Goal: Task Accomplishment & Management: Manage account settings

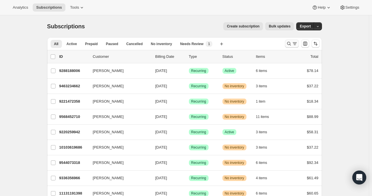
click at [290, 43] on icon "Search and filter results" at bounding box center [289, 44] width 6 height 6
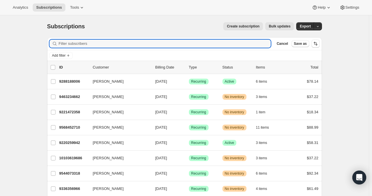
paste input "[EMAIL_ADDRESS][DOMAIN_NAME]"
type input "[EMAIL_ADDRESS][DOMAIN_NAME]"
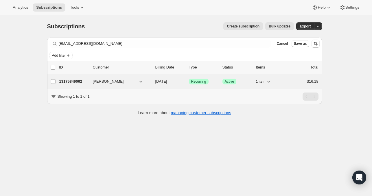
click at [78, 80] on p "13175849062" at bounding box center [73, 82] width 29 height 6
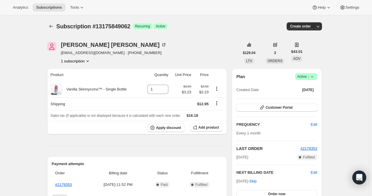
click at [315, 78] on icon at bounding box center [313, 77] width 6 height 6
click at [297, 99] on span "Cancel subscription" at bounding box center [305, 98] width 33 height 4
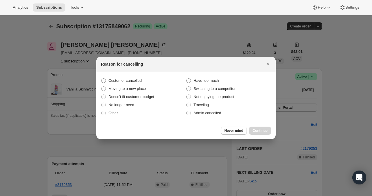
drag, startPoint x: 117, startPoint y: 113, endPoint x: 218, endPoint y: 126, distance: 101.6
click at [117, 113] on span "Other" at bounding box center [114, 113] width 10 height 4
click at [102, 111] on input "Other" at bounding box center [101, 111] width 0 height 0
radio input "true"
click at [269, 132] on button "Continue" at bounding box center [260, 131] width 22 height 8
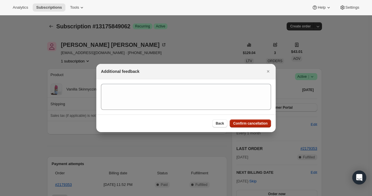
click at [255, 124] on span "Confirm cancellation" at bounding box center [250, 123] width 34 height 5
